Goal: Complete application form

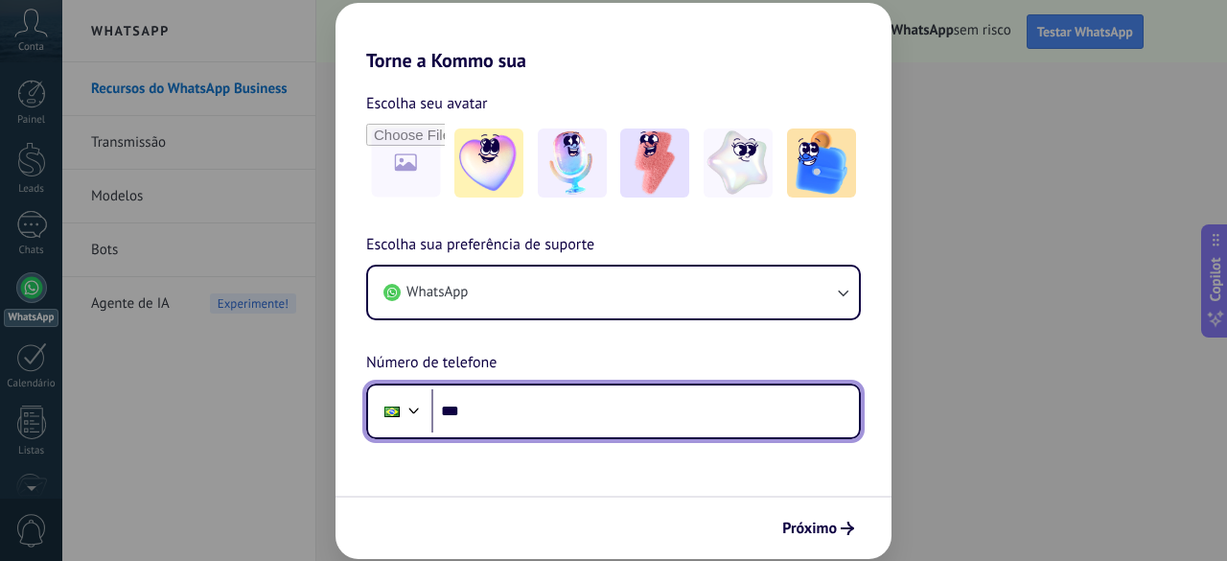
click at [600, 404] on input "***" at bounding box center [644, 411] width 427 height 44
click at [600, 404] on input "**********" at bounding box center [644, 411] width 427 height 44
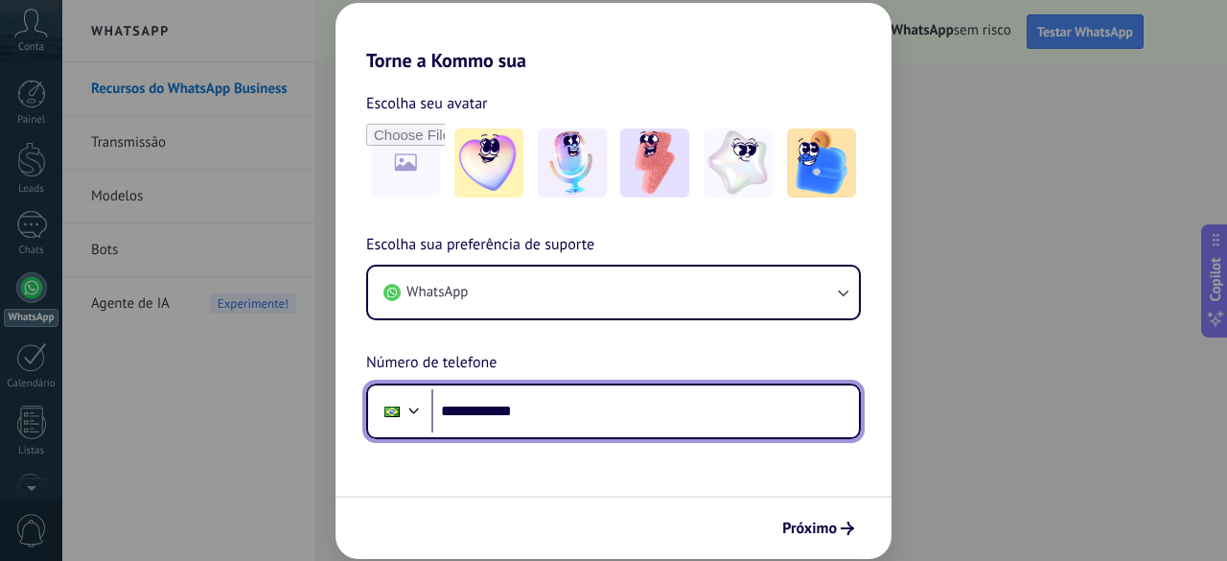
click at [600, 404] on input "**********" at bounding box center [644, 411] width 427 height 44
type input "**********"
